Goal: Transaction & Acquisition: Purchase product/service

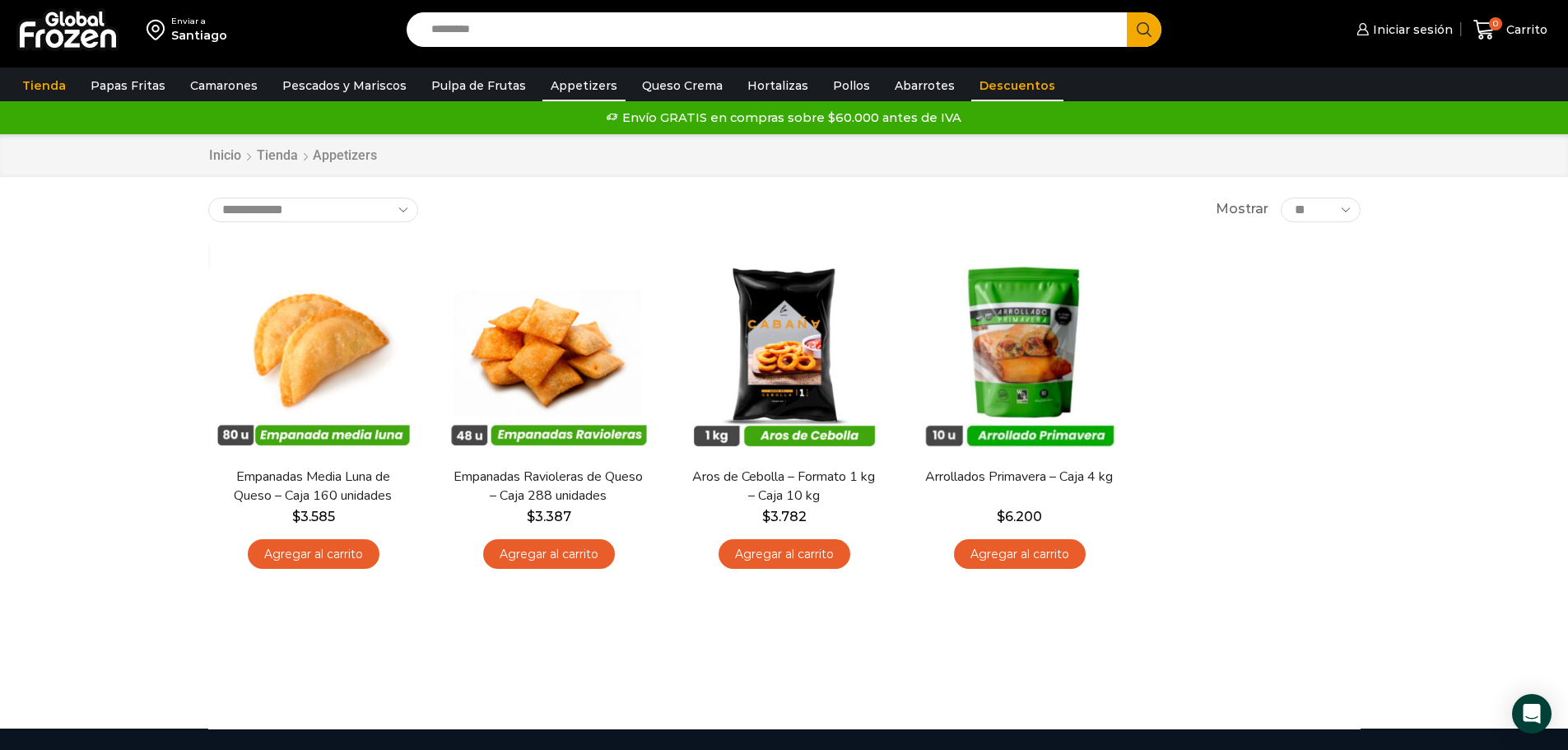
click at [1001, 87] on link "Descuentos" at bounding box center [1018, 85] width 93 height 31
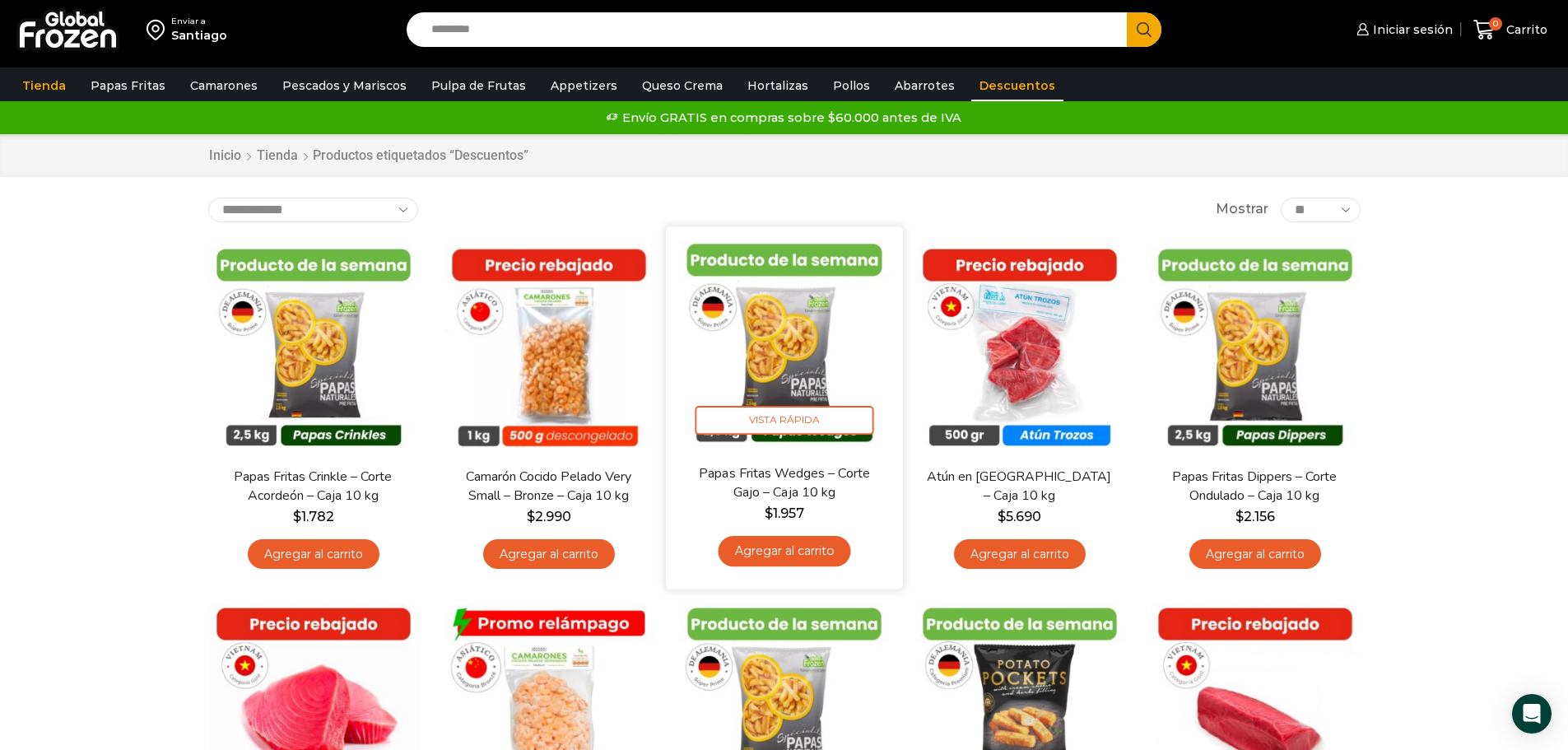
click at [802, 465] on link "Papas Fritas Wedges – Corte Gajo – Caja 10 kg" at bounding box center [784, 483] width 191 height 39
